Goal: Task Accomplishment & Management: Manage account settings

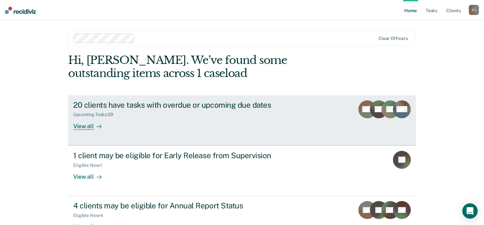
click at [97, 104] on div "20 clients have tasks with overdue or upcoming due dates" at bounding box center [185, 104] width 224 height 9
